Goal: Navigation & Orientation: Find specific page/section

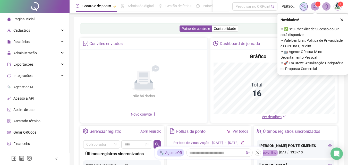
scroll to position [100, 0]
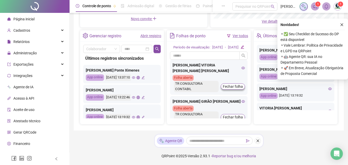
click at [140, 91] on div "[PERSON_NAME] App online [DATE] 13:22:46" at bounding box center [121, 94] width 77 height 19
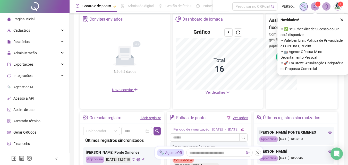
scroll to position [176, 0]
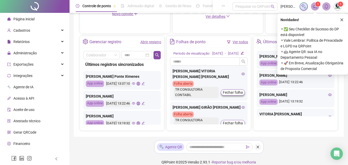
click at [135, 102] on icon "eye" at bounding box center [133, 103] width 3 height 3
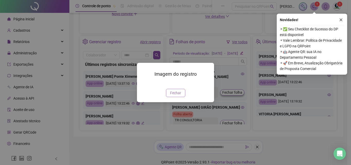
click at [182, 97] on button "Fechar" at bounding box center [175, 93] width 19 height 8
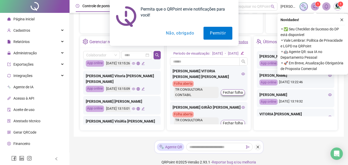
scroll to position [103, 0]
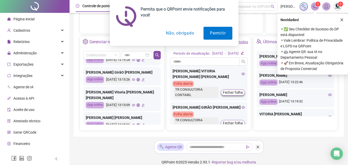
click at [183, 37] on button "Não, obrigado" at bounding box center [179, 33] width 41 height 13
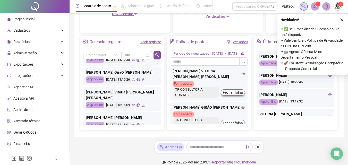
scroll to position [154, 0]
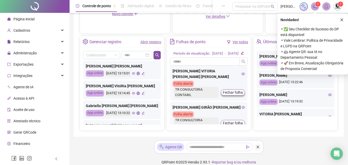
click at [135, 111] on icon "eye" at bounding box center [133, 112] width 3 height 3
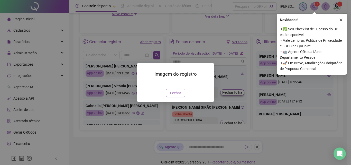
click at [180, 96] on span "Fechar" at bounding box center [175, 93] width 11 height 6
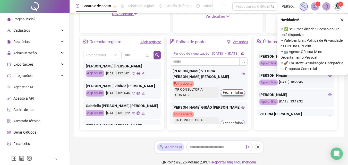
click at [144, 90] on div "[DATE] 13:14:45" at bounding box center [124, 93] width 39 height 6
click at [135, 92] on icon "eye" at bounding box center [133, 93] width 3 height 3
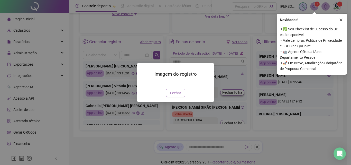
click at [180, 96] on span "Fechar" at bounding box center [175, 93] width 11 height 6
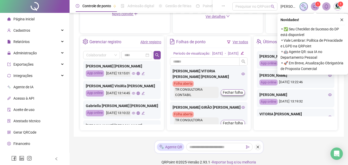
click at [142, 70] on div "[DATE] 13:15:01" at bounding box center [124, 73] width 39 height 6
click at [140, 71] on div "[DATE] 13:15:01" at bounding box center [124, 73] width 39 height 6
click at [143, 70] on div "[DATE] 13:15:01" at bounding box center [124, 73] width 39 height 6
click at [135, 72] on icon "eye" at bounding box center [133, 73] width 3 height 3
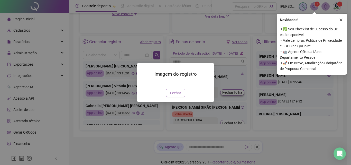
click at [173, 96] on span "Fechar" at bounding box center [175, 93] width 11 height 6
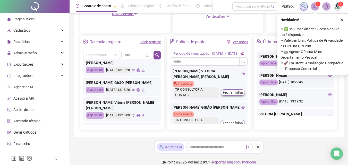
scroll to position [103, 0]
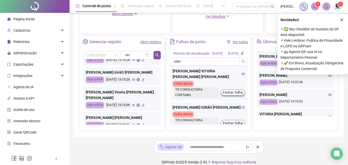
click at [135, 81] on icon "eye" at bounding box center [133, 79] width 3 height 3
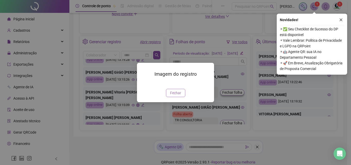
click at [177, 96] on span "Fechar" at bounding box center [175, 93] width 11 height 6
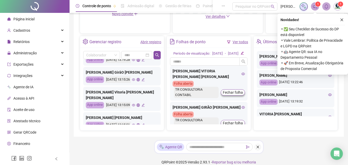
scroll to position [51, 0]
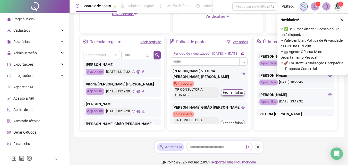
click at [135, 112] on icon "eye" at bounding box center [133, 111] width 3 height 3
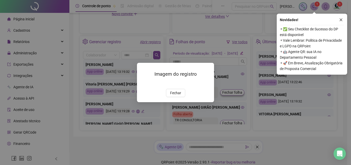
click at [175, 102] on div "Imagem do registro Fechar" at bounding box center [175, 82] width 77 height 39
click at [173, 96] on span "Fechar" at bounding box center [175, 93] width 11 height 6
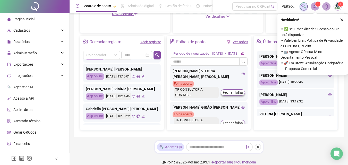
scroll to position [168, 0]
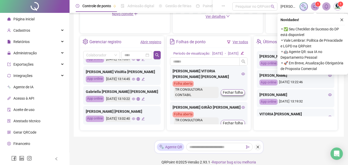
click at [135, 97] on icon "eye" at bounding box center [133, 98] width 3 height 3
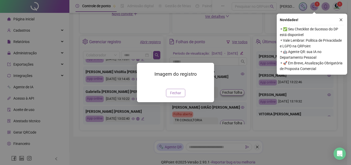
click at [180, 96] on span "Fechar" at bounding box center [175, 93] width 11 height 6
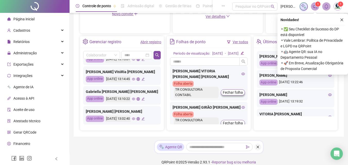
click at [135, 117] on icon "eye" at bounding box center [133, 118] width 3 height 3
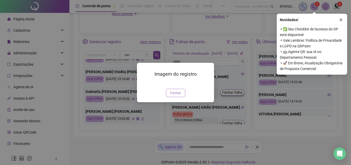
click at [176, 97] on button "Fechar" at bounding box center [175, 93] width 19 height 8
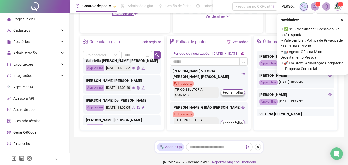
scroll to position [234, 0]
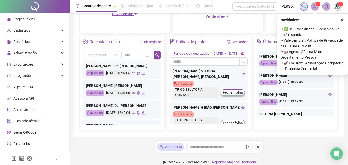
click at [135, 91] on icon "eye" at bounding box center [133, 92] width 3 height 3
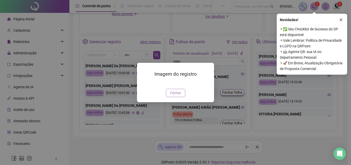
click at [172, 96] on span "Fechar" at bounding box center [175, 93] width 11 height 6
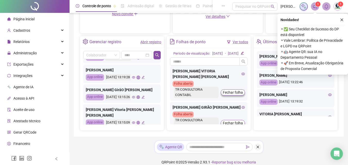
scroll to position [103, 0]
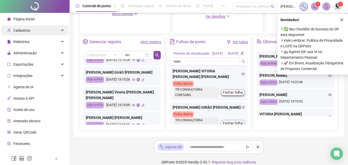
drag, startPoint x: 22, startPoint y: 33, endPoint x: 25, endPoint y: 30, distance: 3.5
click at [22, 32] on span "Cadastros" at bounding box center [18, 30] width 23 height 10
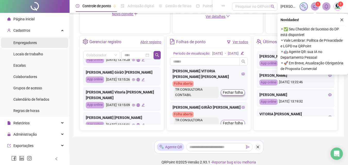
click at [35, 41] on span "Empregadores" at bounding box center [24, 43] width 23 height 4
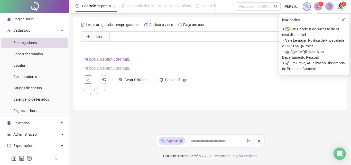
click at [84, 78] on button "button" at bounding box center [88, 79] width 8 height 8
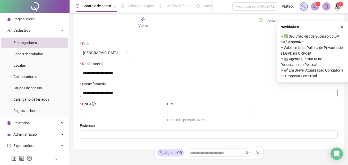
scroll to position [77, 0]
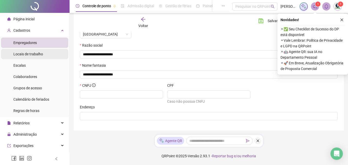
click at [38, 53] on span "Locais de trabalho" at bounding box center [28, 54] width 30 height 4
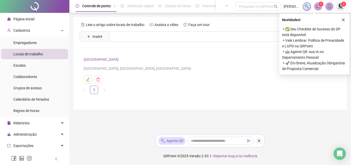
click at [39, 21] on li "Página inicial" at bounding box center [34, 19] width 67 height 10
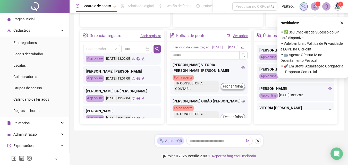
scroll to position [188, 0]
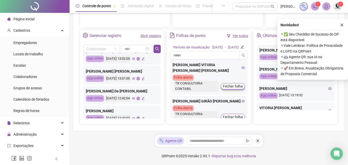
click at [135, 97] on icon "eye" at bounding box center [133, 98] width 3 height 3
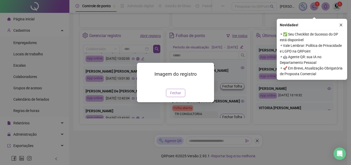
click at [178, 96] on span "Fechar" at bounding box center [175, 93] width 11 height 6
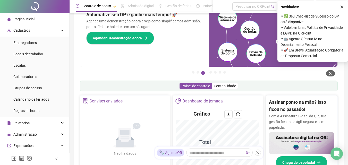
scroll to position [0, 0]
